Goal: Task Accomplishment & Management: Use online tool/utility

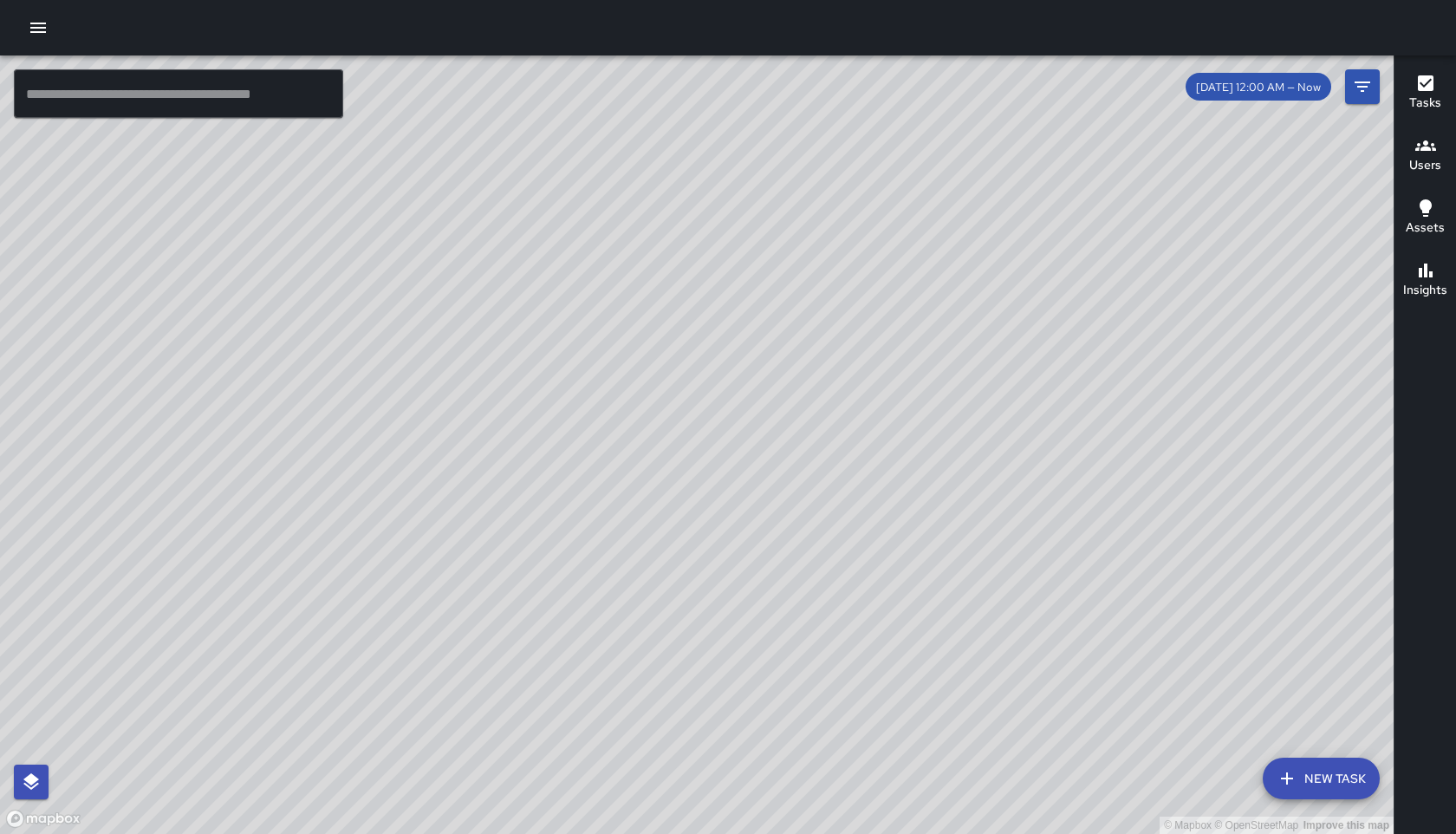
click at [1314, 776] on button "New Task" at bounding box center [1321, 778] width 117 height 41
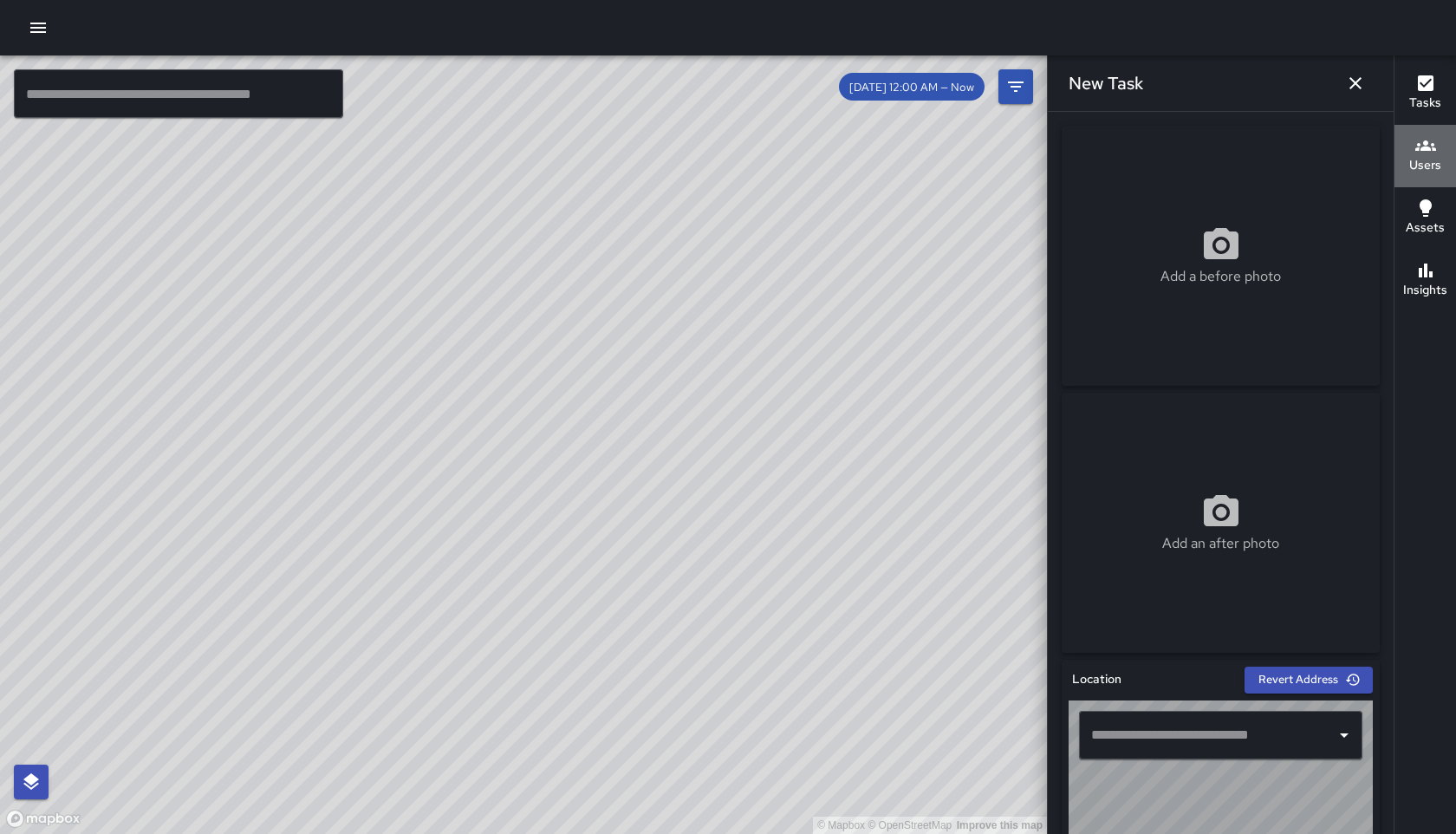
click at [1428, 159] on h6 "Users" at bounding box center [1426, 165] width 32 height 19
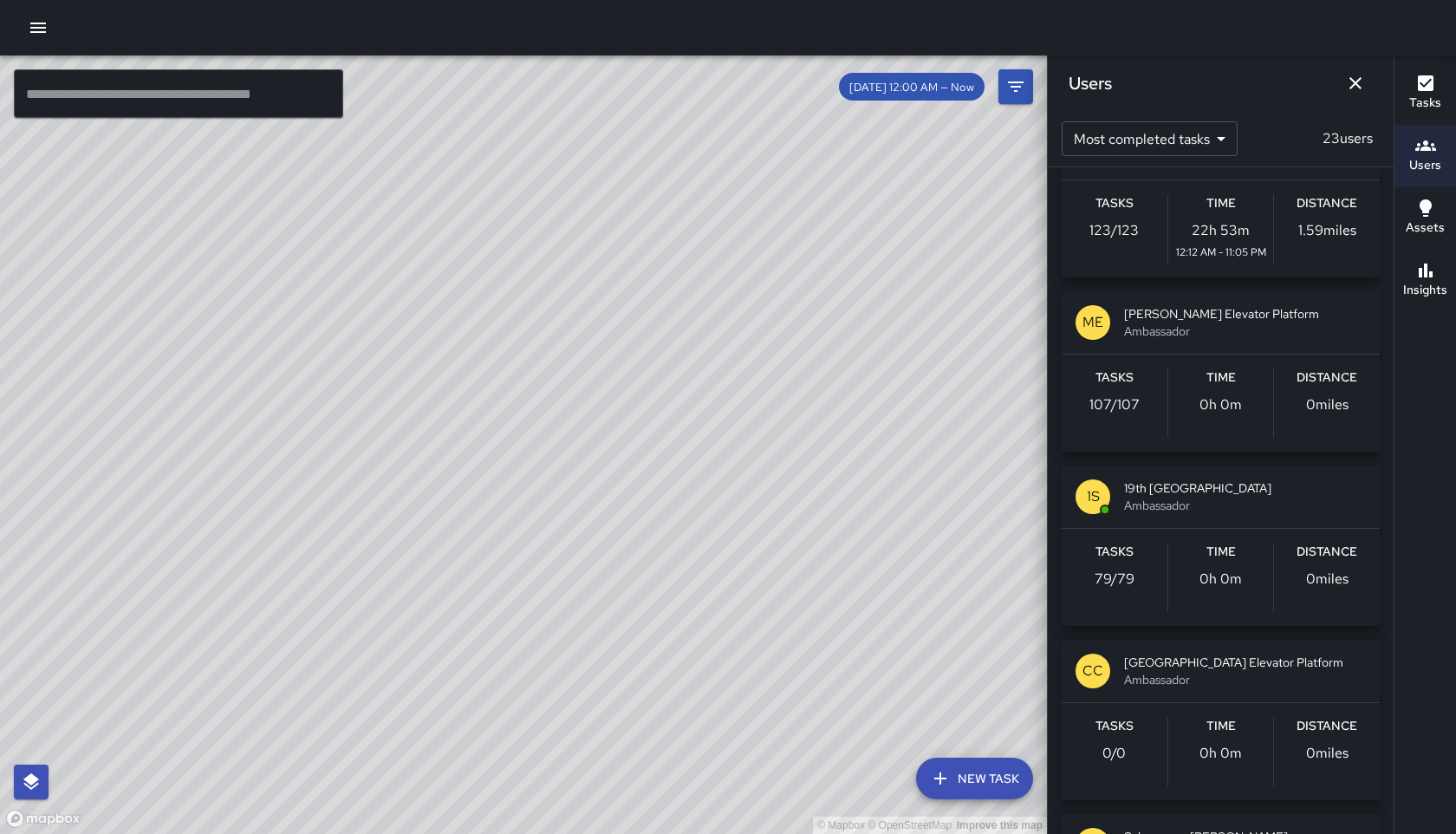
scroll to position [1804, 0]
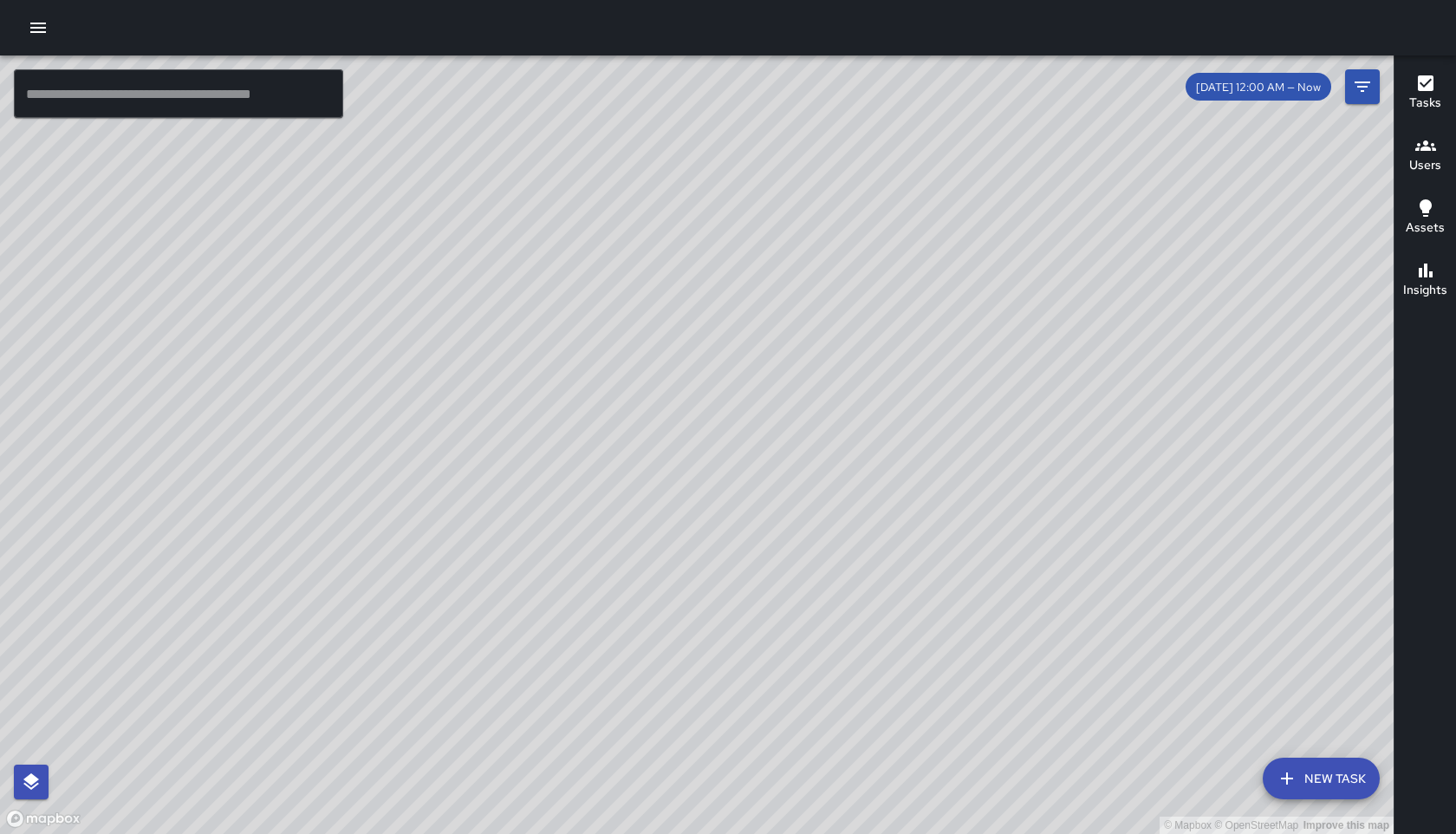
click at [1335, 776] on button "New Task" at bounding box center [1321, 778] width 117 height 41
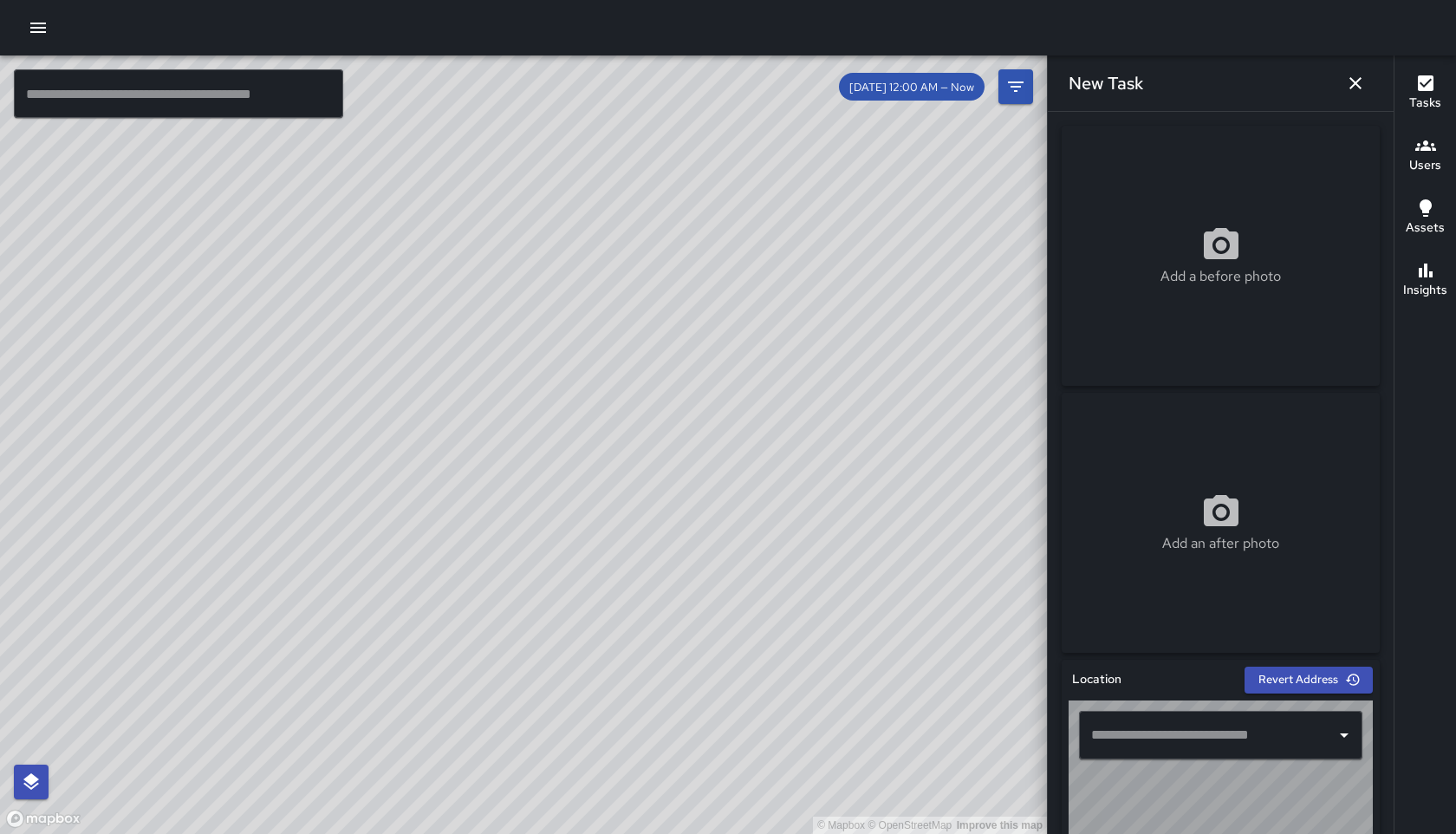
click at [1432, 155] on icon "button" at bounding box center [1426, 145] width 21 height 21
